Goal: Information Seeking & Learning: Learn about a topic

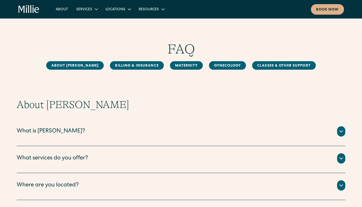
click at [116, 165] on div "What services do you offer? We offer maternity , gynecology , and classes & oth…" at bounding box center [181, 159] width 328 height 27
click at [96, 160] on div "What services do you offer?" at bounding box center [181, 158] width 328 height 10
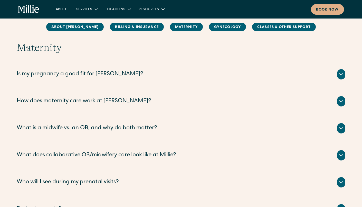
scroll to position [463, 0]
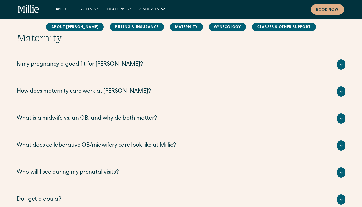
click at [117, 66] on div "Is my pregnancy a good fit for Millie?" at bounding box center [181, 64] width 328 height 10
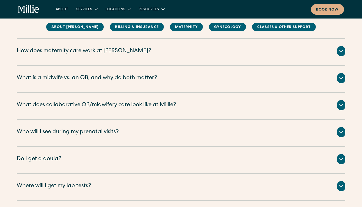
scroll to position [631, 0]
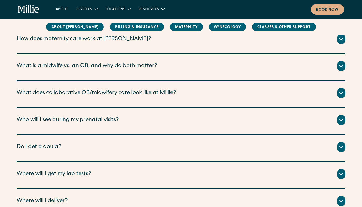
click at [89, 142] on div "Do I get a doula?" at bounding box center [181, 147] width 328 height 10
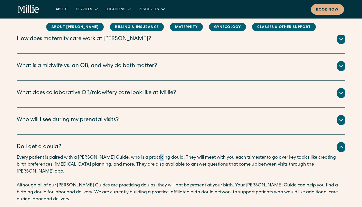
drag, startPoint x: 150, startPoint y: 149, endPoint x: 156, endPoint y: 149, distance: 6.4
click at [156, 154] on p "Every patient is paired with a Millie Guide, who is a practicing doula. They wi…" at bounding box center [181, 164] width 328 height 21
drag, startPoint x: 149, startPoint y: 149, endPoint x: 160, endPoint y: 148, distance: 11.4
click at [160, 154] on p "Every patient is paired with a Millie Guide, who is a practicing doula. They wi…" at bounding box center [181, 164] width 328 height 21
click at [131, 135] on div "Do I get a doula? Every patient is paired with a Millie Guide, who is a practic…" at bounding box center [181, 171] width 328 height 75
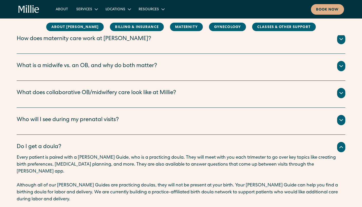
click at [153, 134] on div "Do I get a doula? Every patient is paired with a Millie Guide, who is a practic…" at bounding box center [181, 171] width 328 height 75
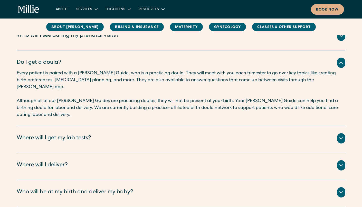
scroll to position [757, 0]
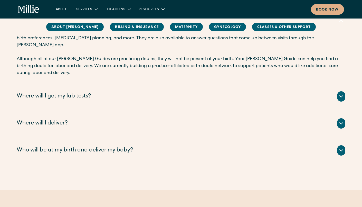
click at [107, 91] on div "Where will I get my lab tests?" at bounding box center [181, 96] width 328 height 10
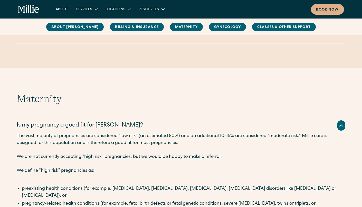
scroll to position [463, 0]
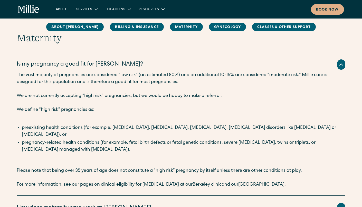
click at [25, 11] on icon "home" at bounding box center [28, 9] width 21 height 8
click at [62, 6] on link "About" at bounding box center [62, 9] width 21 height 8
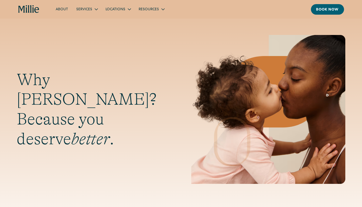
click at [198, 74] on img at bounding box center [268, 109] width 154 height 149
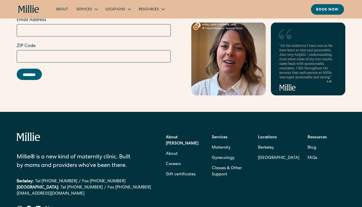
scroll to position [1641, 0]
